Goal: Navigation & Orientation: Find specific page/section

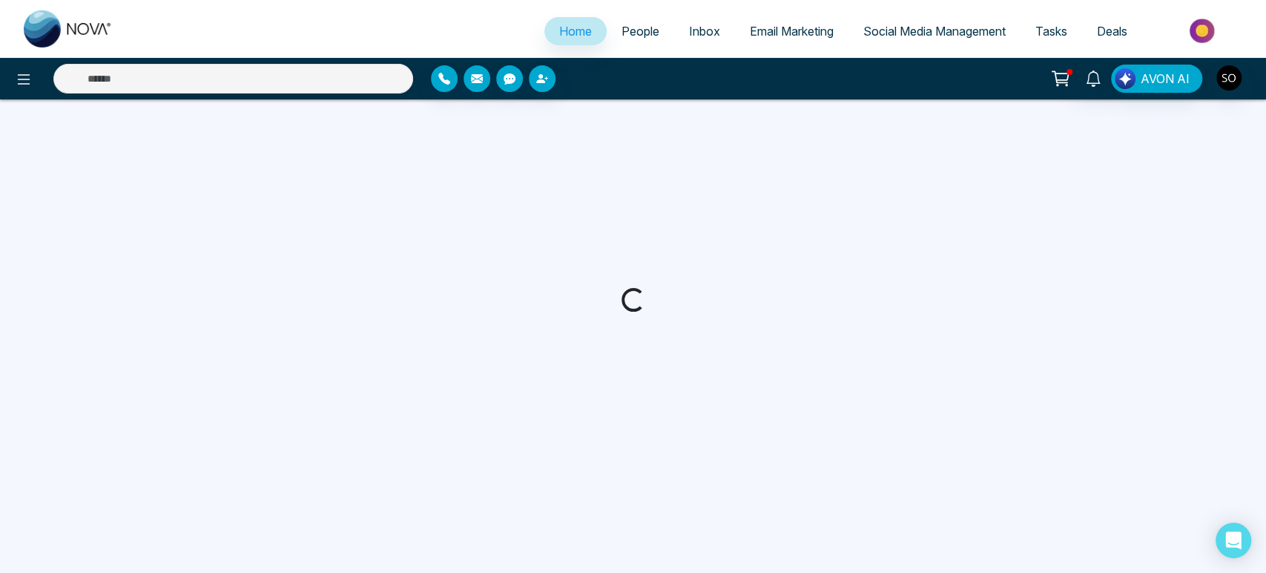
select select "*"
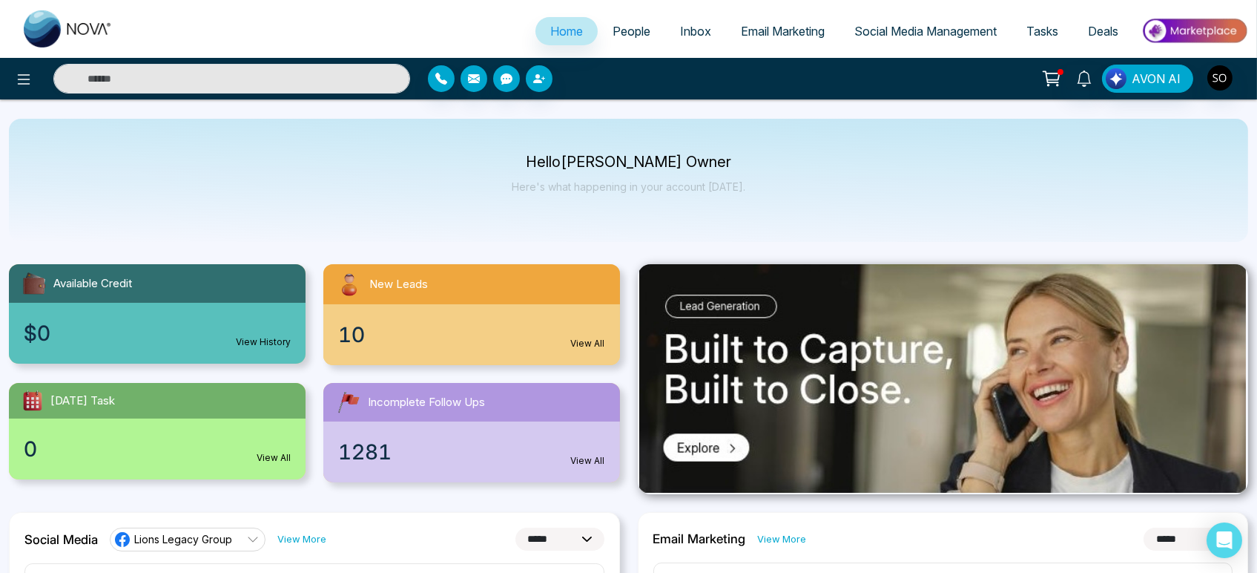
click at [619, 39] on span "People" at bounding box center [632, 31] width 38 height 15
